Goal: Navigation & Orientation: Find specific page/section

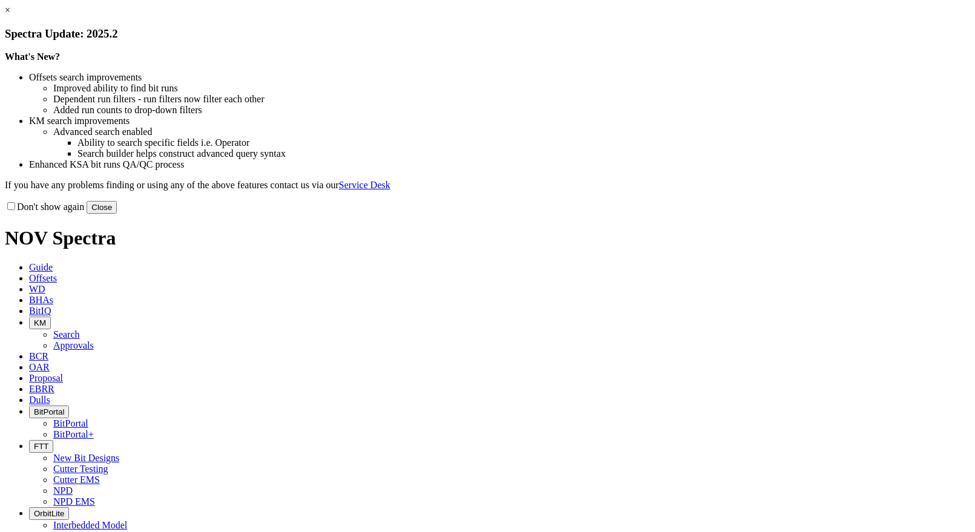
click at [117, 214] on button "Close" at bounding box center [102, 207] width 30 height 13
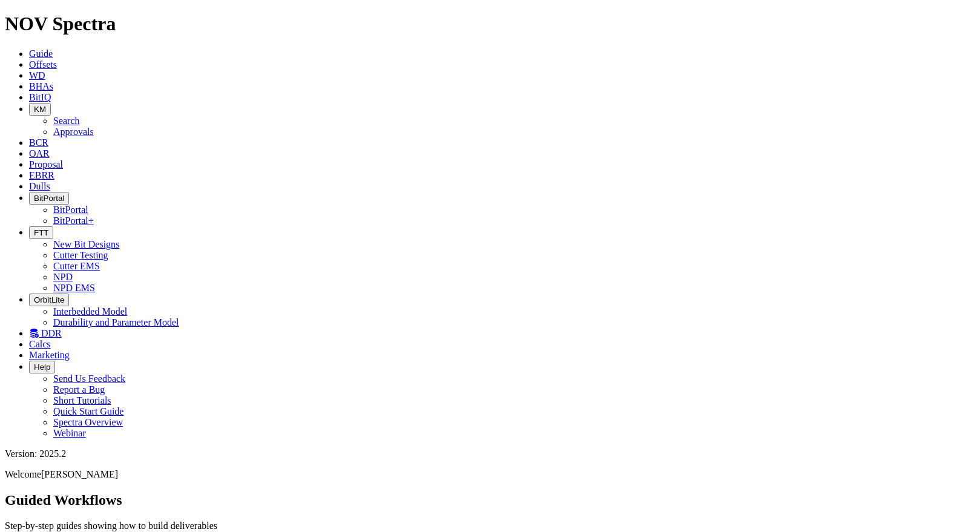
click at [34, 194] on icon "button" at bounding box center [34, 198] width 0 height 9
click at [88, 204] on link "BitPortal" at bounding box center [70, 209] width 35 height 10
click at [64, 194] on span "BitPortal" at bounding box center [49, 198] width 30 height 9
click at [94, 215] on link "BitPortal+" at bounding box center [73, 220] width 41 height 10
click at [29, 59] on icon at bounding box center [29, 64] width 0 height 10
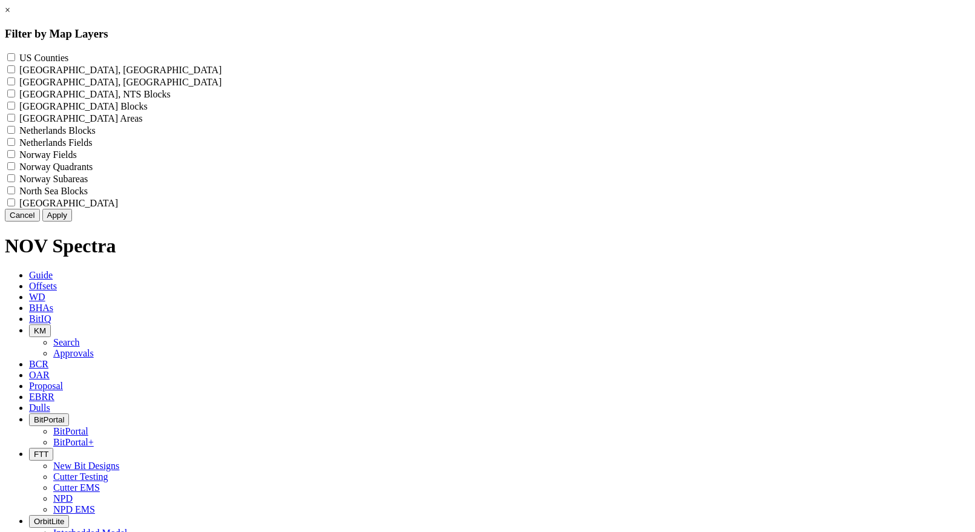
click at [40, 221] on button "Cancel" at bounding box center [22, 215] width 35 height 13
